Goal: Information Seeking & Learning: Check status

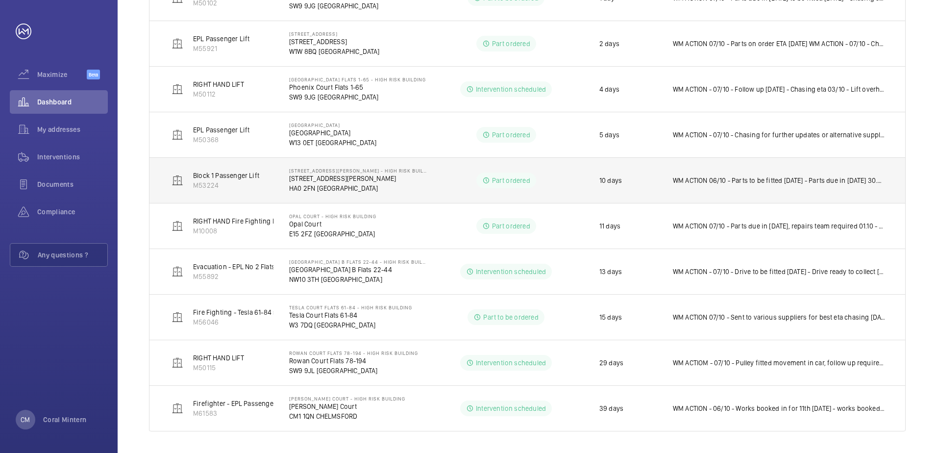
scroll to position [372, 0]
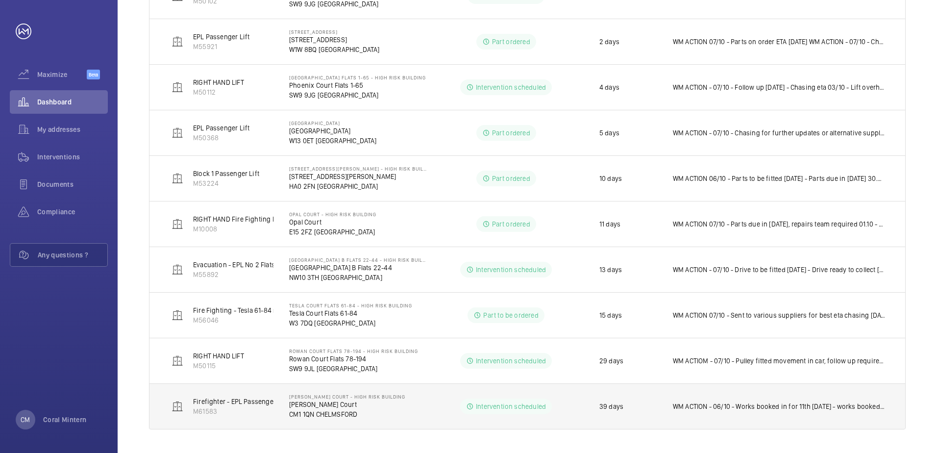
click at [682, 402] on p "WM ACTION - 06/10 - Works booked in for 11th [DATE] - works booked in 11th [DAT…" at bounding box center [779, 406] width 213 height 10
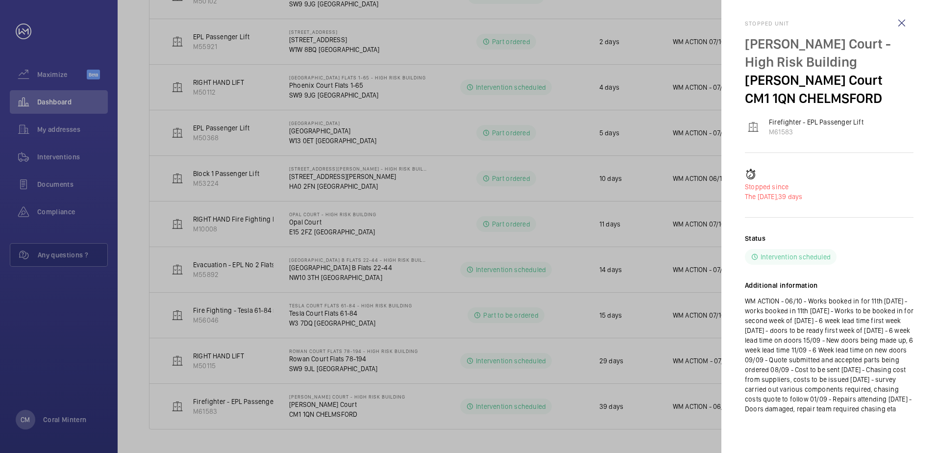
scroll to position [0, 0]
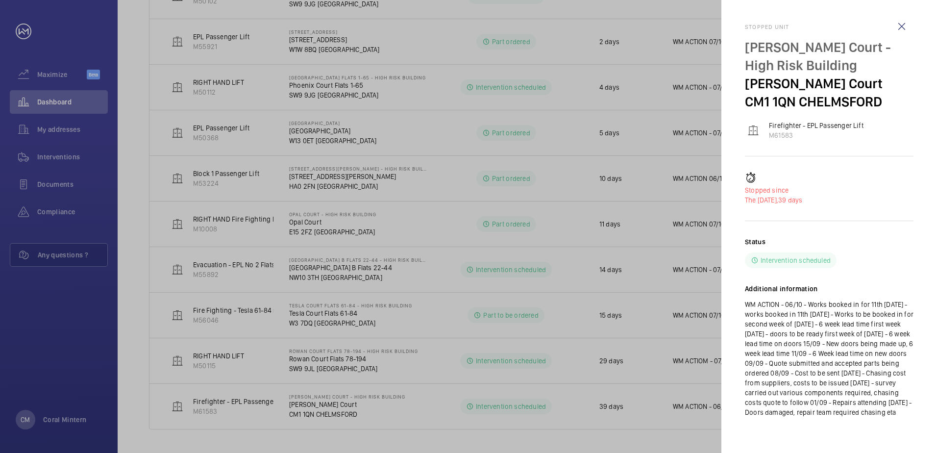
click at [504, 440] on div at bounding box center [468, 226] width 937 height 453
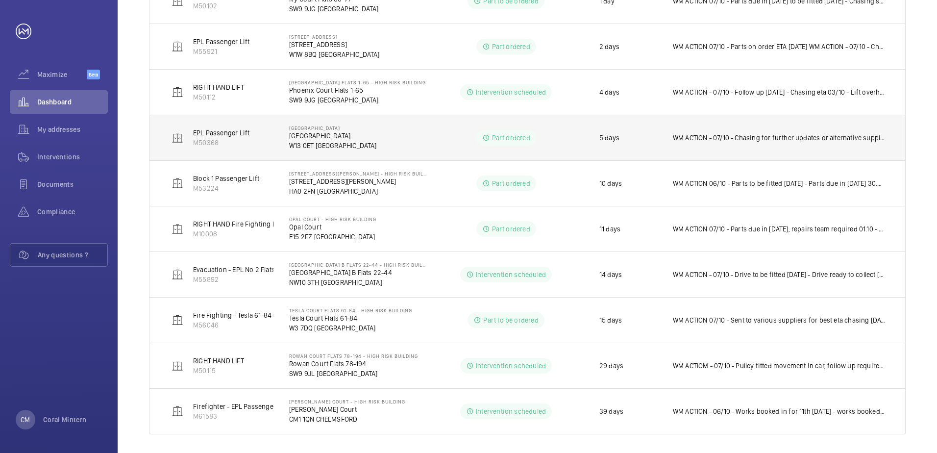
scroll to position [372, 0]
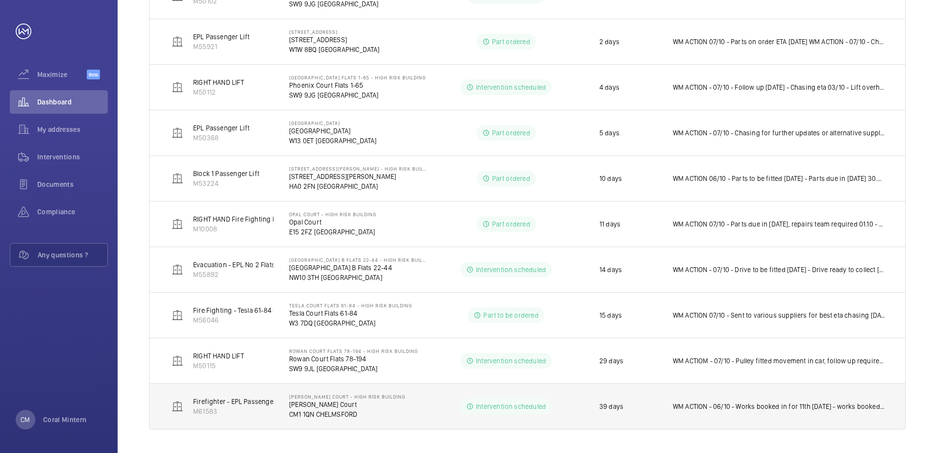
click at [779, 402] on p "WM ACTION - 06/10 - Works booked in for 11th [DATE] - works booked in 11th [DAT…" at bounding box center [779, 406] width 213 height 10
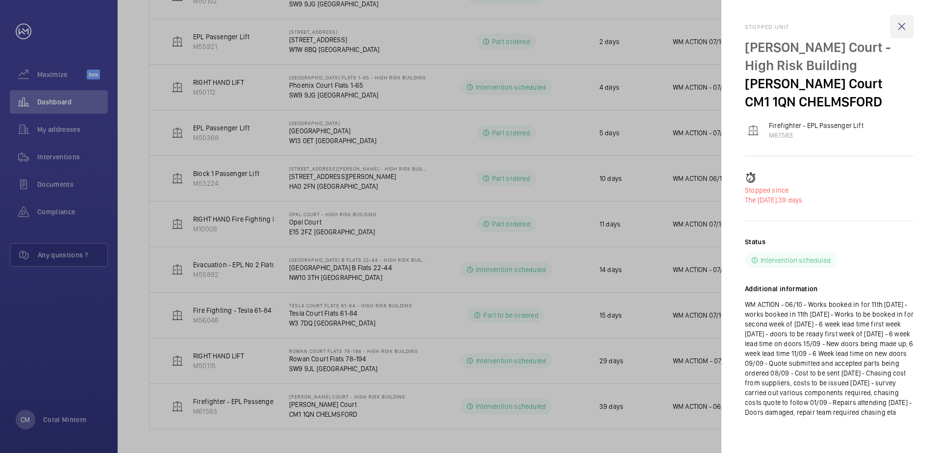
click at [904, 31] on wm-front-icon-button at bounding box center [902, 27] width 24 height 24
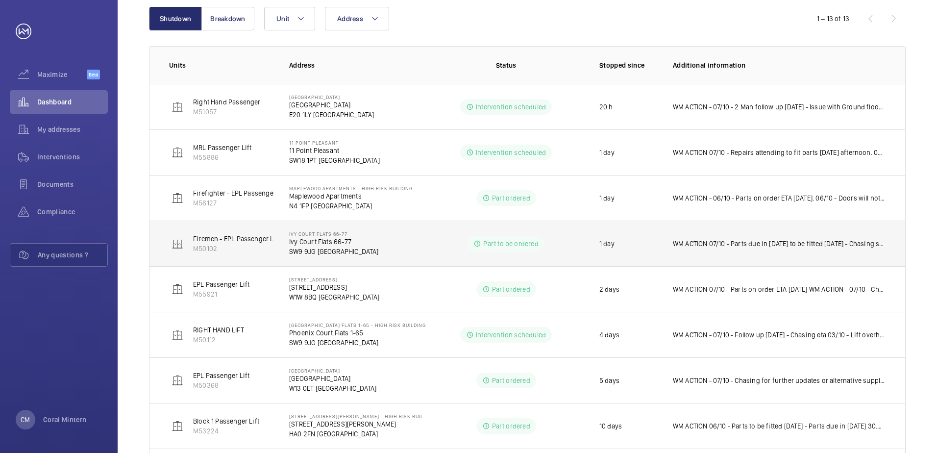
scroll to position [127, 0]
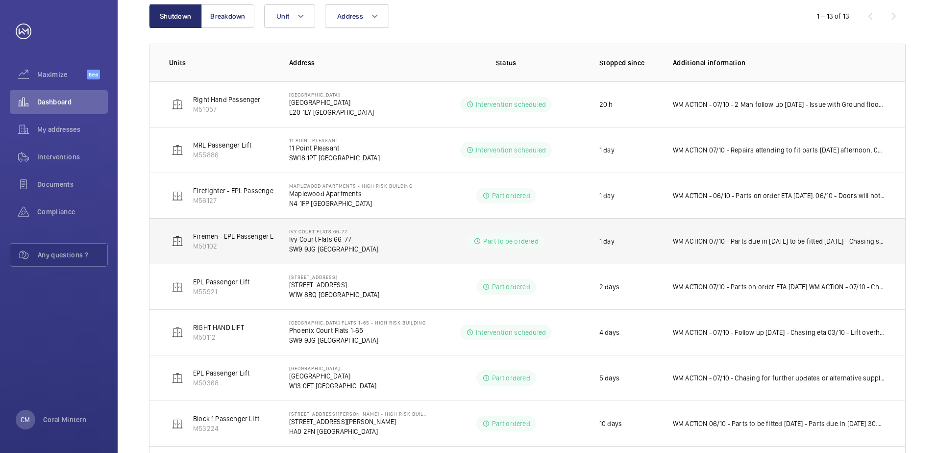
click at [770, 249] on td "WM ACTION 07/10 - Parts due in [DATE] to be fitted [DATE] - Chasing suppliers f…" at bounding box center [781, 241] width 248 height 46
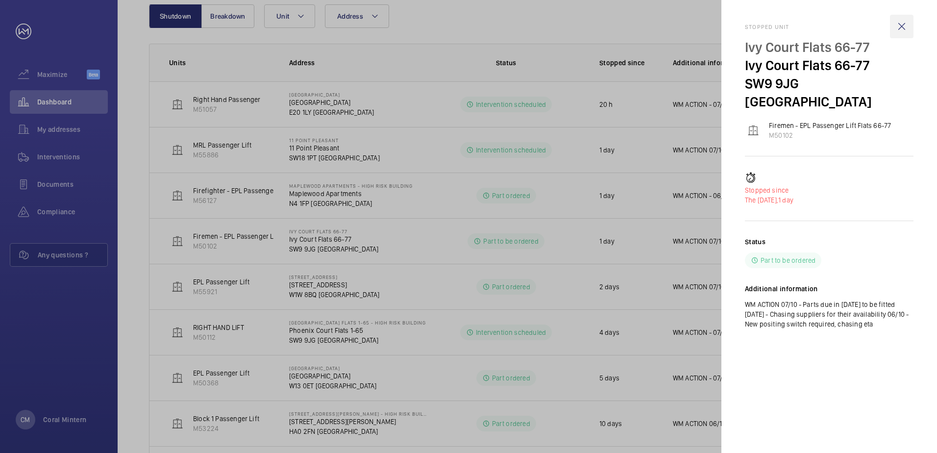
click at [901, 21] on wm-front-icon-button at bounding box center [902, 27] width 24 height 24
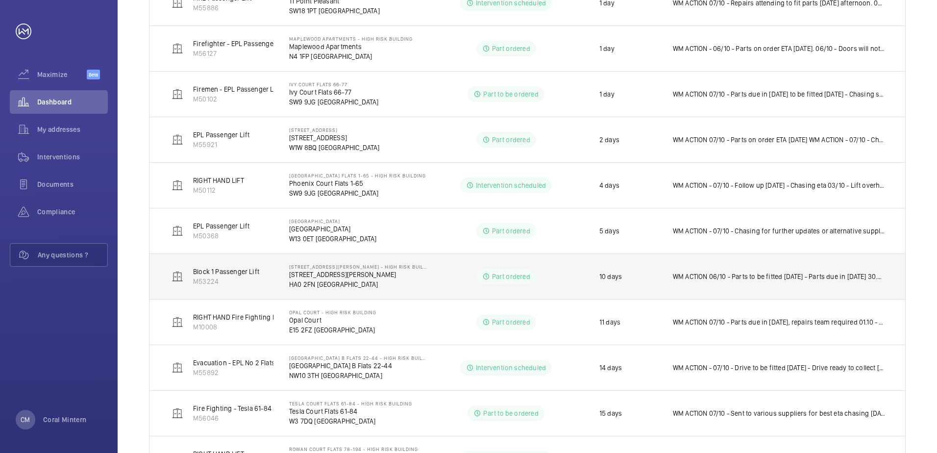
scroll to position [372, 0]
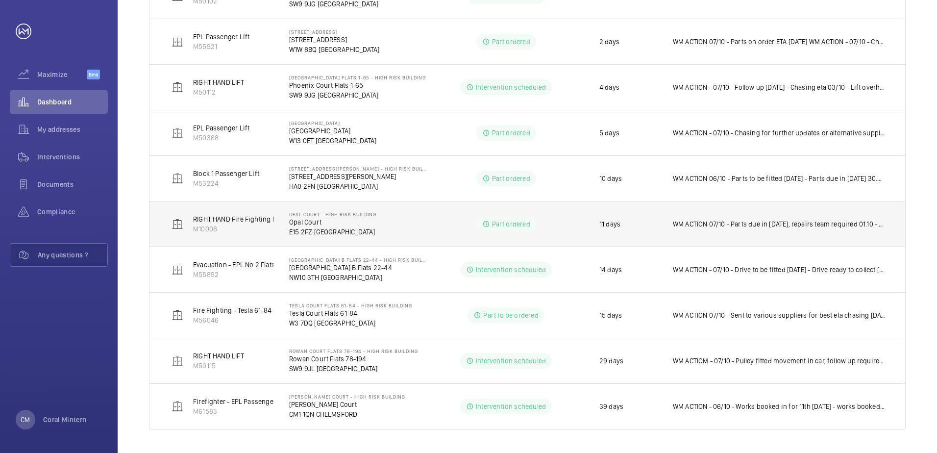
click at [774, 232] on td "WM ACTION 07/10 - Parts due in [DATE], repairs team required 01.10 - Parts on o…" at bounding box center [781, 224] width 248 height 46
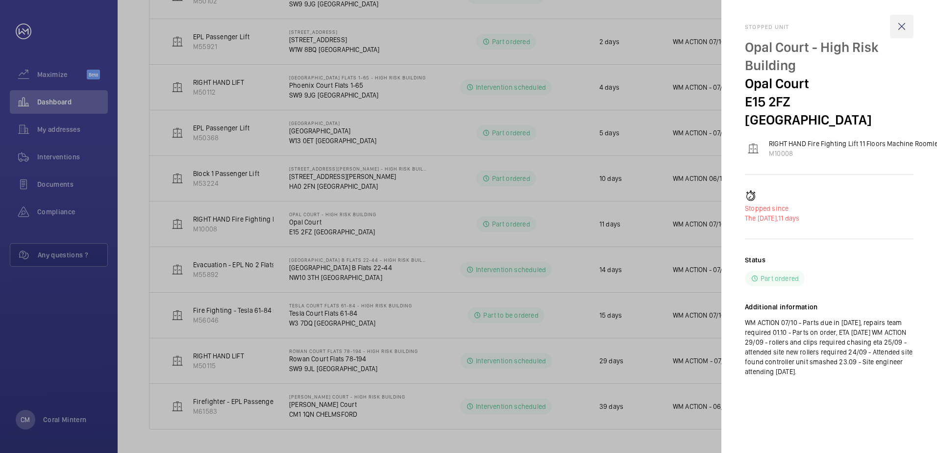
click at [904, 27] on wm-front-icon-button at bounding box center [902, 27] width 24 height 24
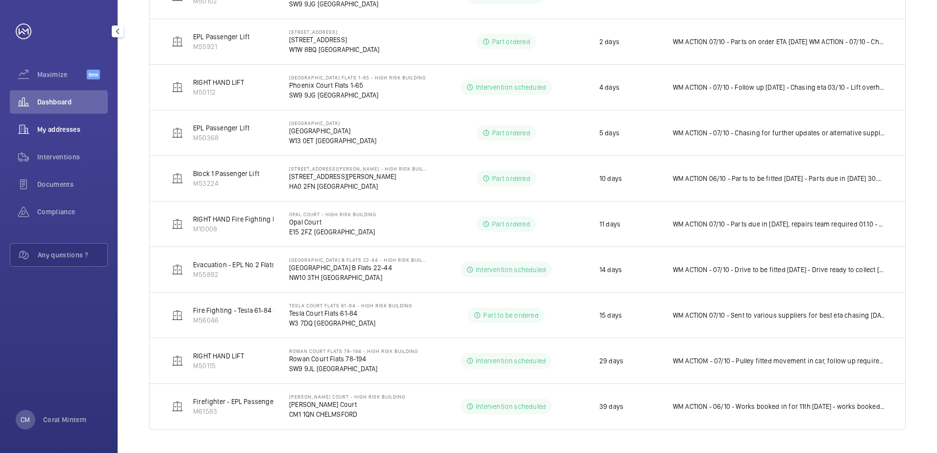
click at [56, 132] on span "My addresses" at bounding box center [72, 129] width 71 height 10
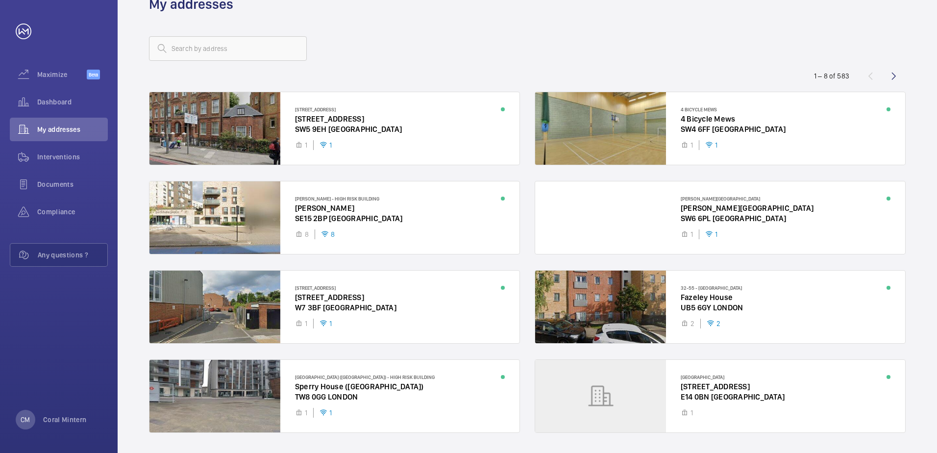
scroll to position [57, 0]
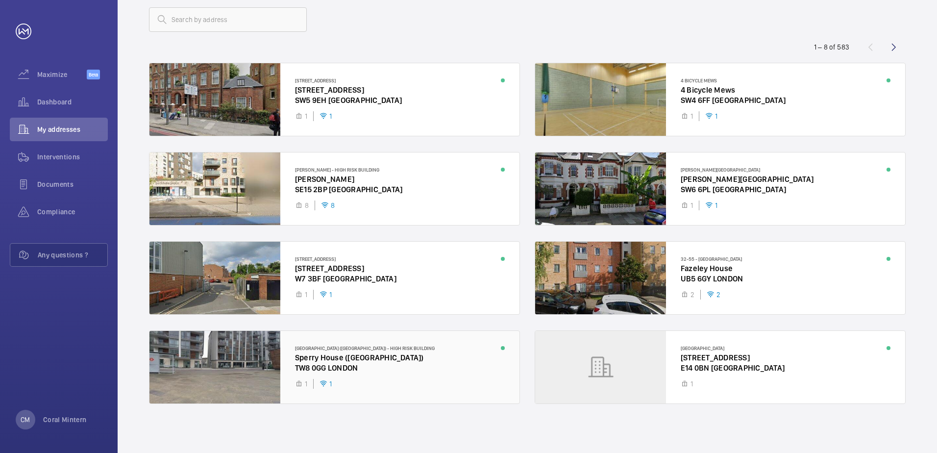
click at [431, 348] on div at bounding box center [334, 367] width 370 height 73
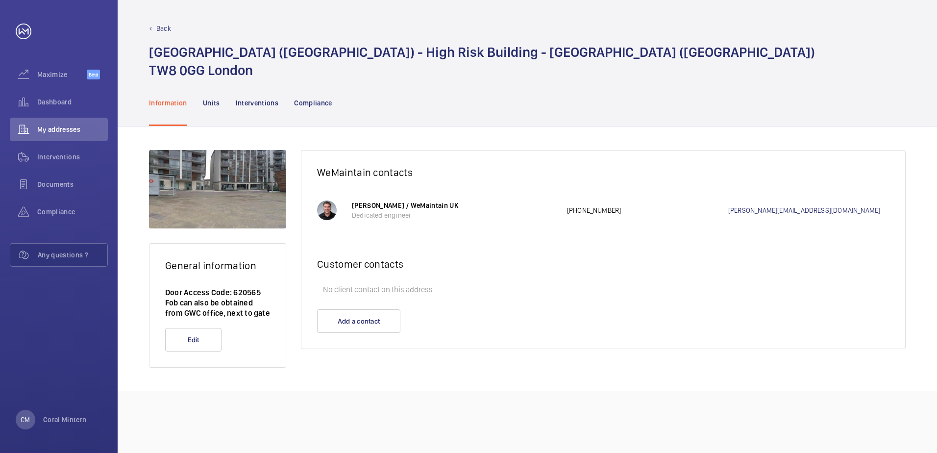
click at [317, 211] on div at bounding box center [327, 210] width 20 height 20
click at [214, 103] on p "Units" at bounding box center [211, 103] width 17 height 10
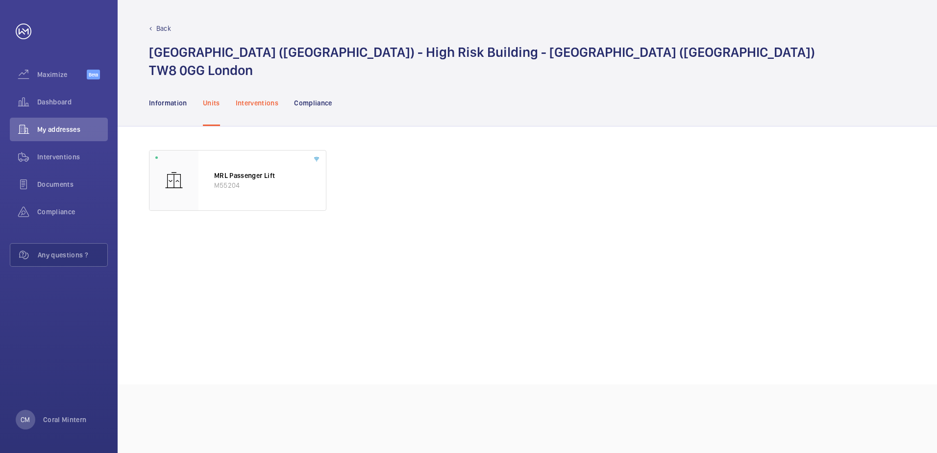
click at [254, 104] on p "Interventions" at bounding box center [257, 103] width 43 height 10
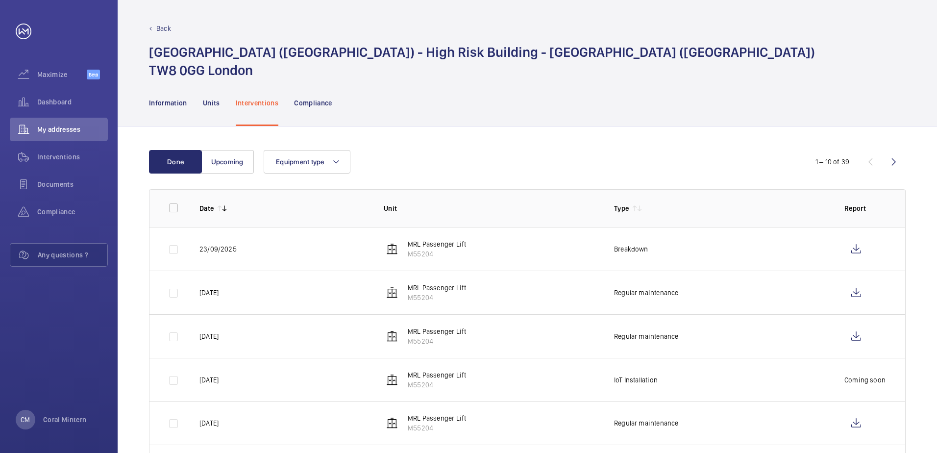
scroll to position [49, 0]
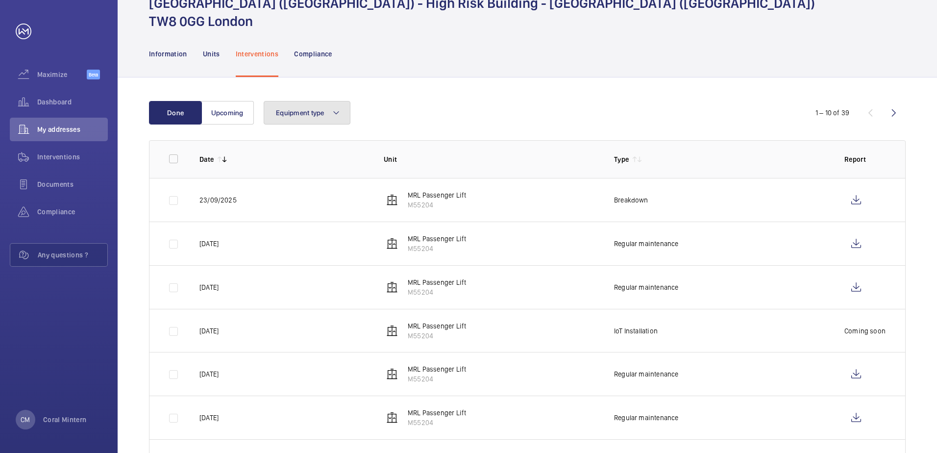
click at [298, 109] on span "Equipment type" at bounding box center [300, 113] width 48 height 8
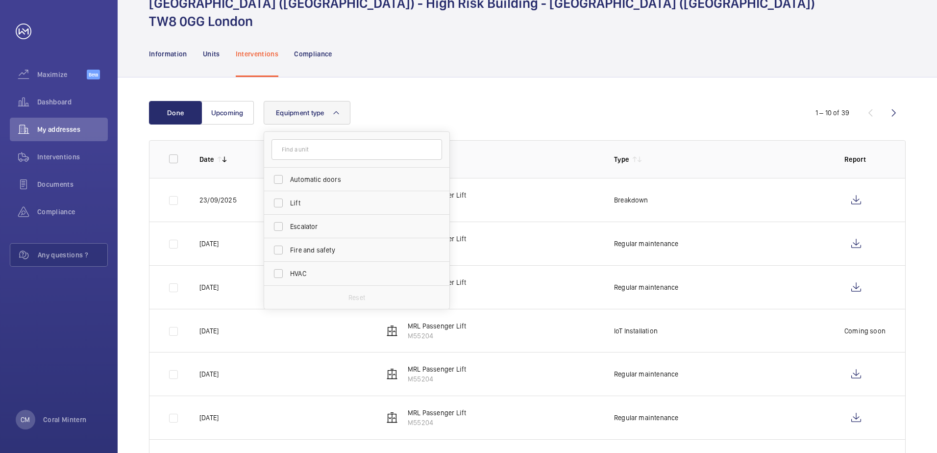
click at [474, 64] on div "Information Units Interventions Compliance" at bounding box center [527, 53] width 756 height 47
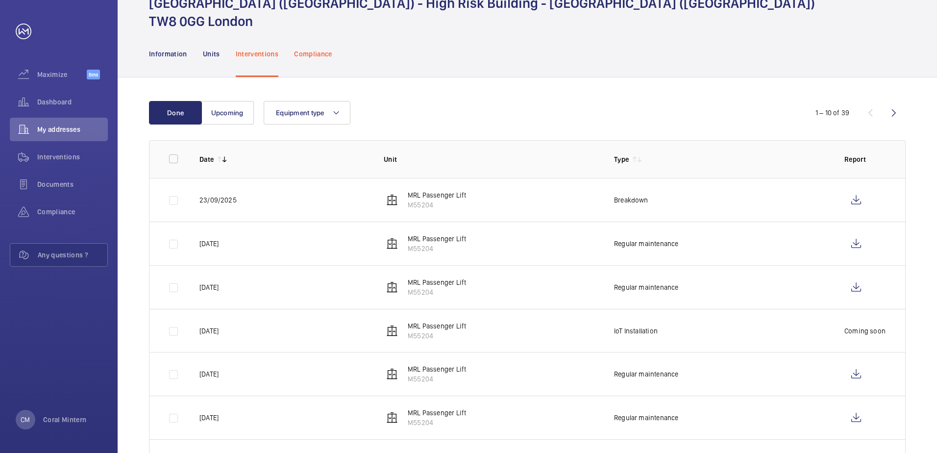
click at [327, 49] on p "Compliance" at bounding box center [313, 54] width 38 height 10
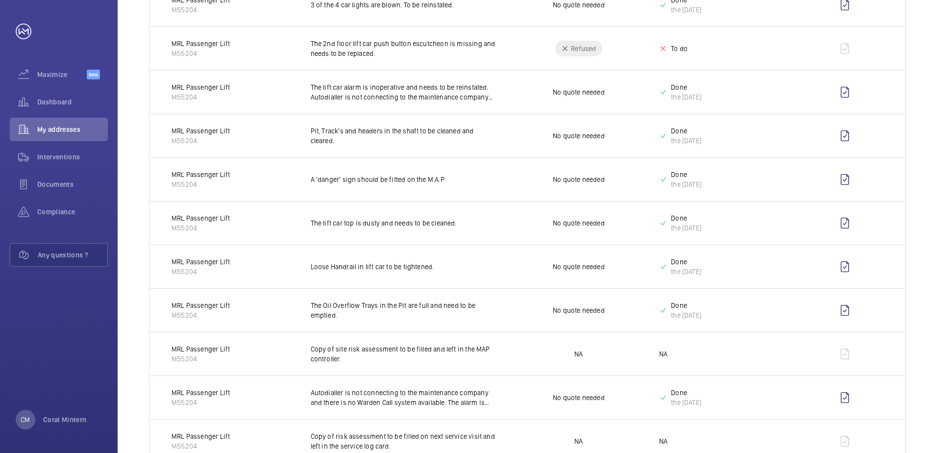
scroll to position [245, 0]
